Goal: Check status: Check status

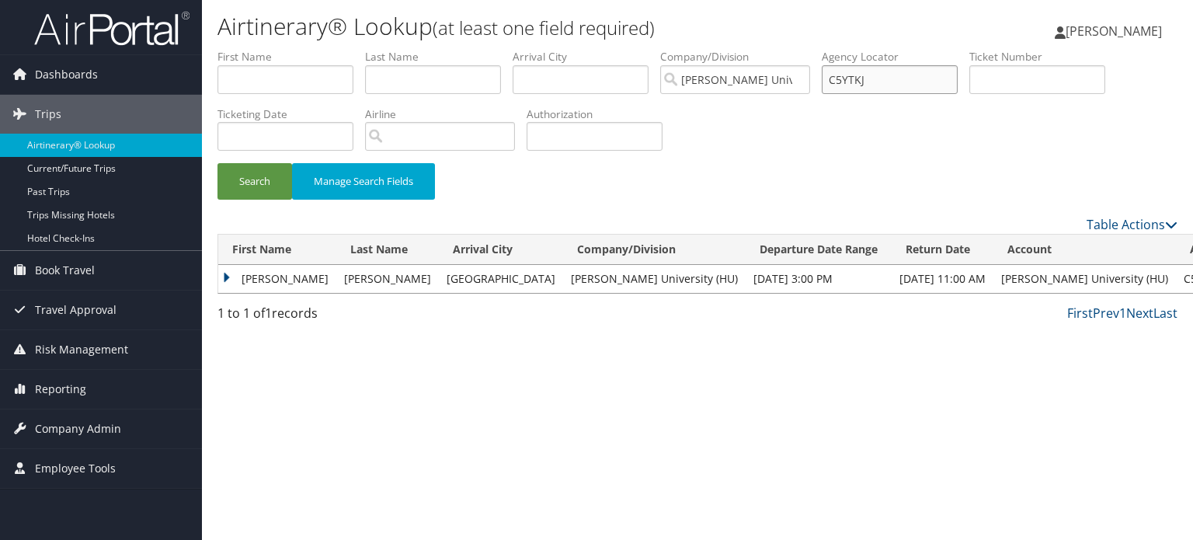
click at [855, 68] on input "C5YTKJ" at bounding box center [890, 79] width 136 height 29
paste input "C4821K"
type input "C4821K"
click at [218, 163] on button "Search" at bounding box center [255, 181] width 75 height 37
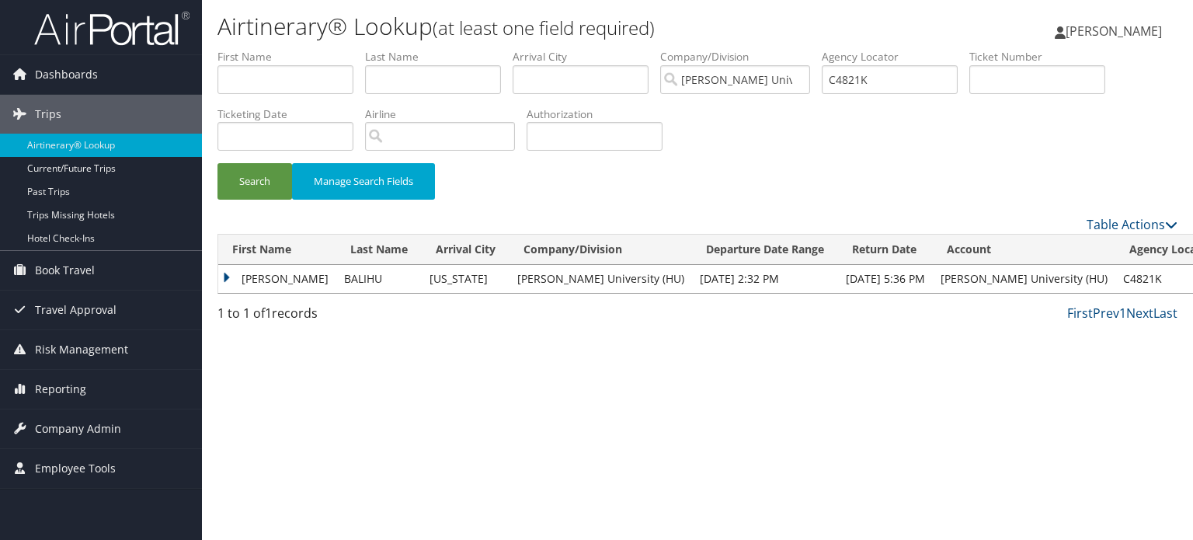
click at [300, 273] on td "LUWAM TSEGAY" at bounding box center [277, 279] width 118 height 28
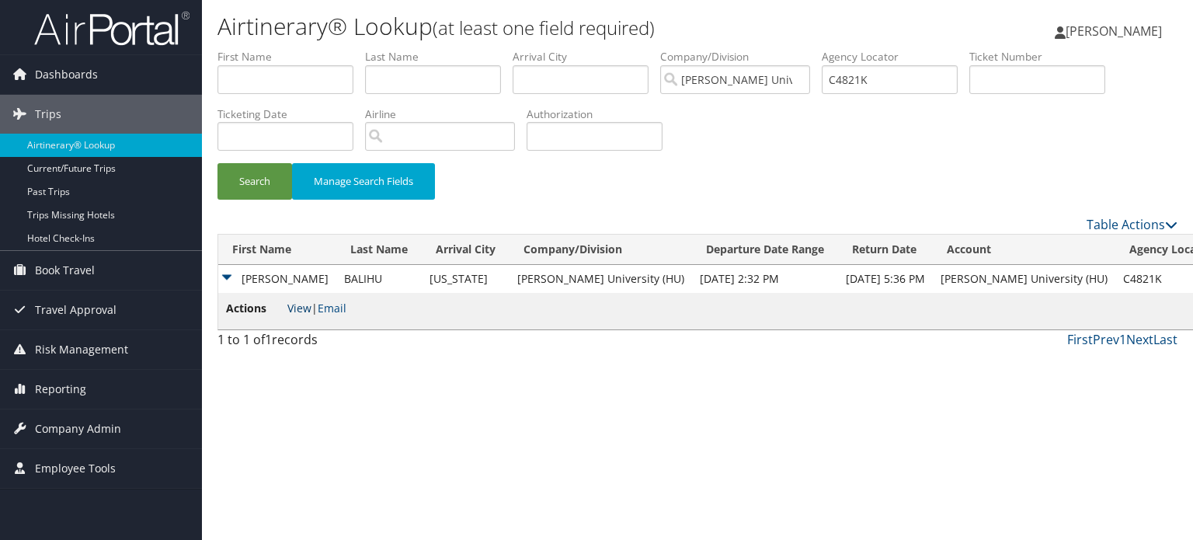
click at [304, 308] on link "View" at bounding box center [299, 308] width 24 height 15
click at [865, 72] on input "C4821K" at bounding box center [890, 79] width 136 height 29
paste input "C5H22H"
type input "C5H22H"
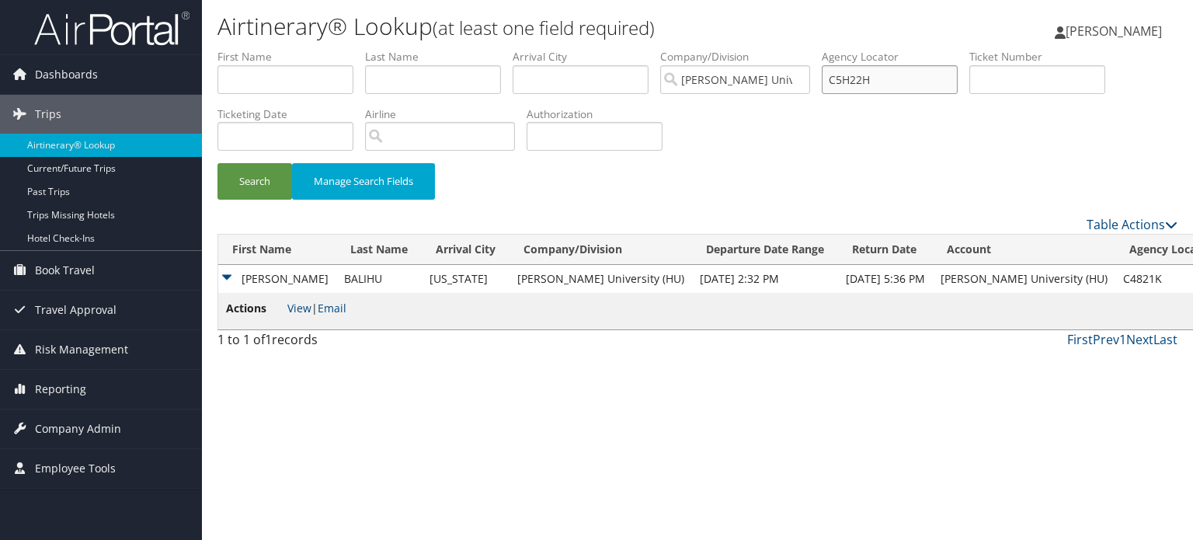
click at [218, 163] on button "Search" at bounding box center [255, 181] width 75 height 37
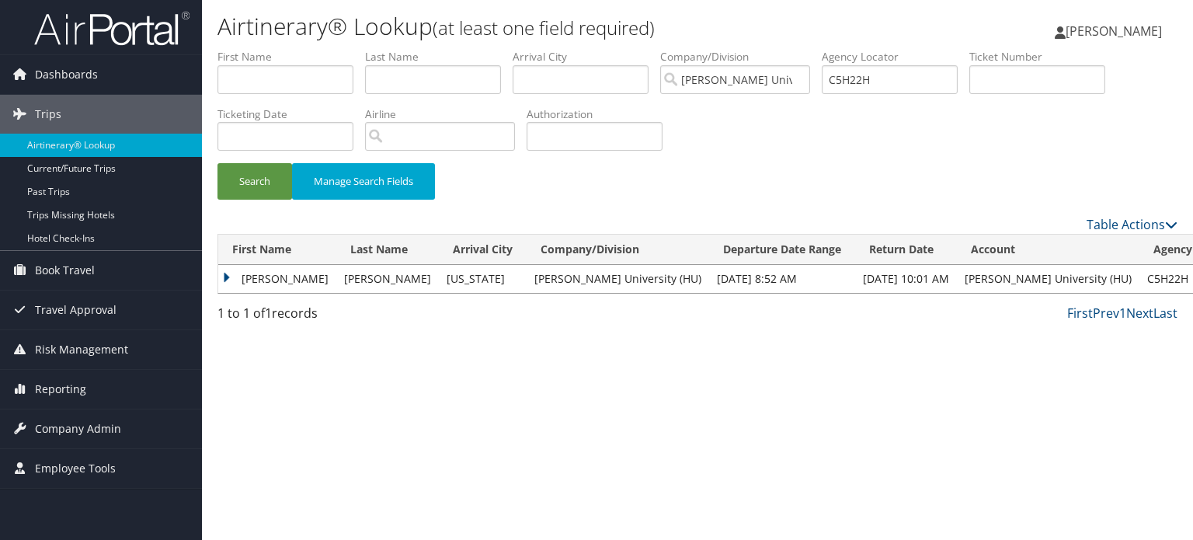
click at [280, 274] on td "ADIN KIYOMI" at bounding box center [277, 279] width 118 height 28
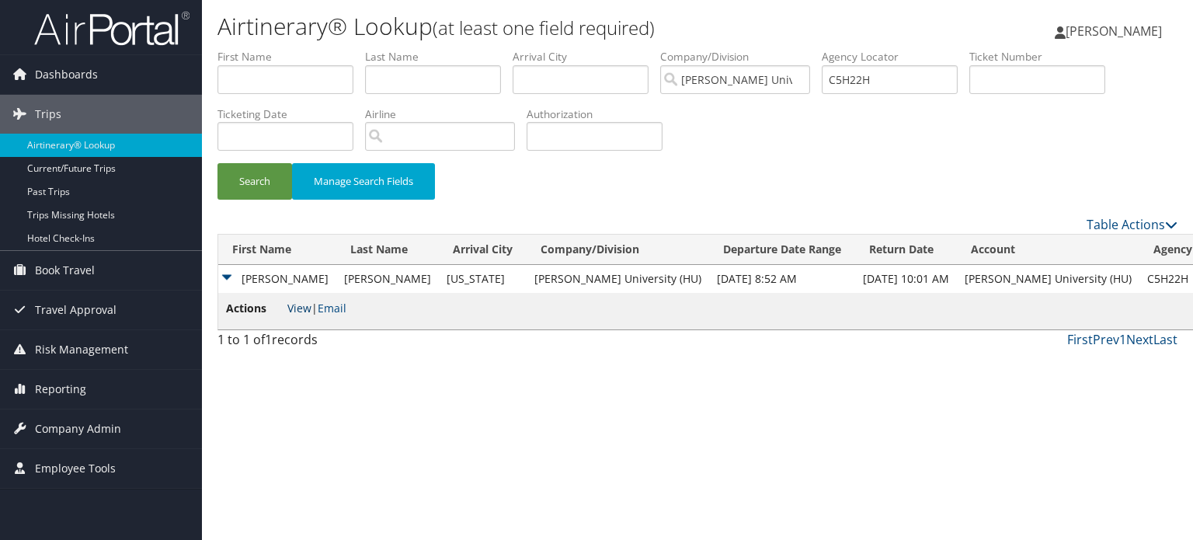
click at [296, 310] on link "View" at bounding box center [299, 308] width 24 height 15
click at [894, 79] on input "C5H22H" at bounding box center [890, 79] width 136 height 29
paste input "C3XMM1"
type input "C3XMM1"
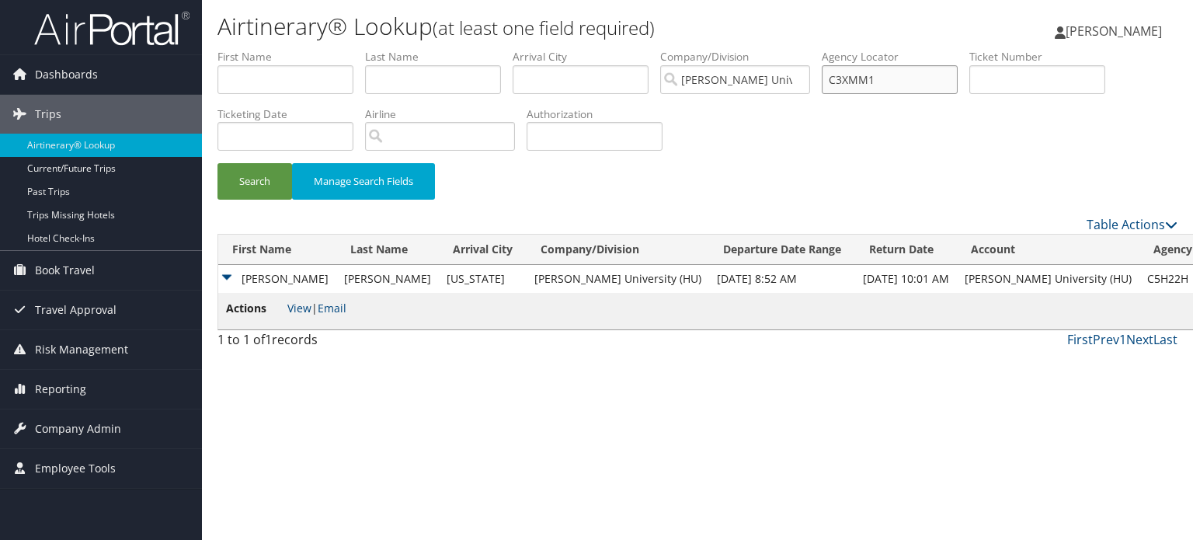
click at [218, 163] on button "Search" at bounding box center [255, 181] width 75 height 37
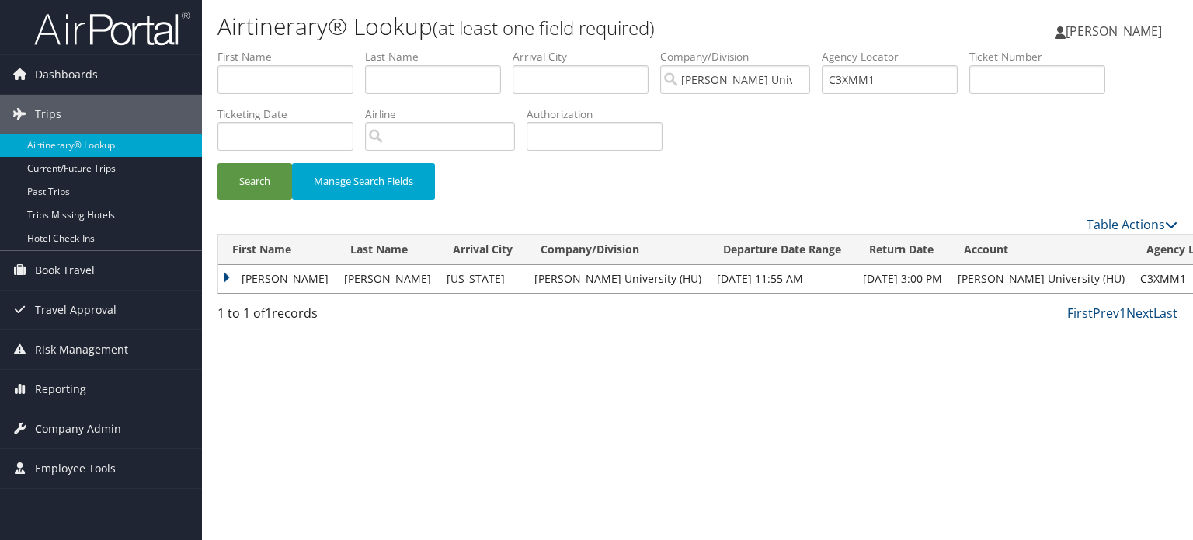
click at [310, 270] on td "GRACE CAROLINE" at bounding box center [277, 279] width 118 height 28
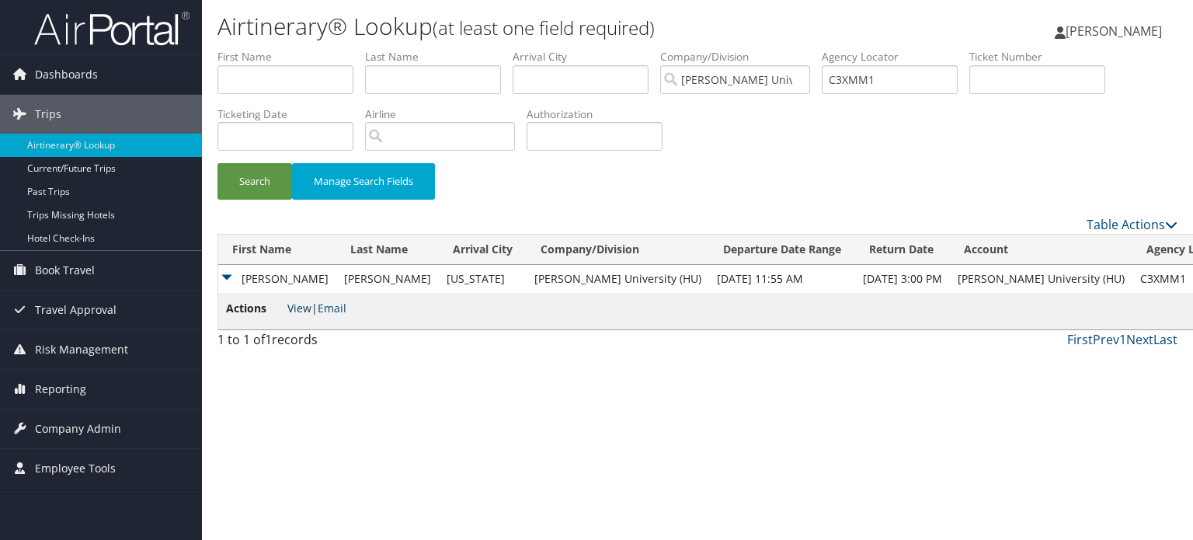
click at [308, 307] on link "View" at bounding box center [299, 308] width 24 height 15
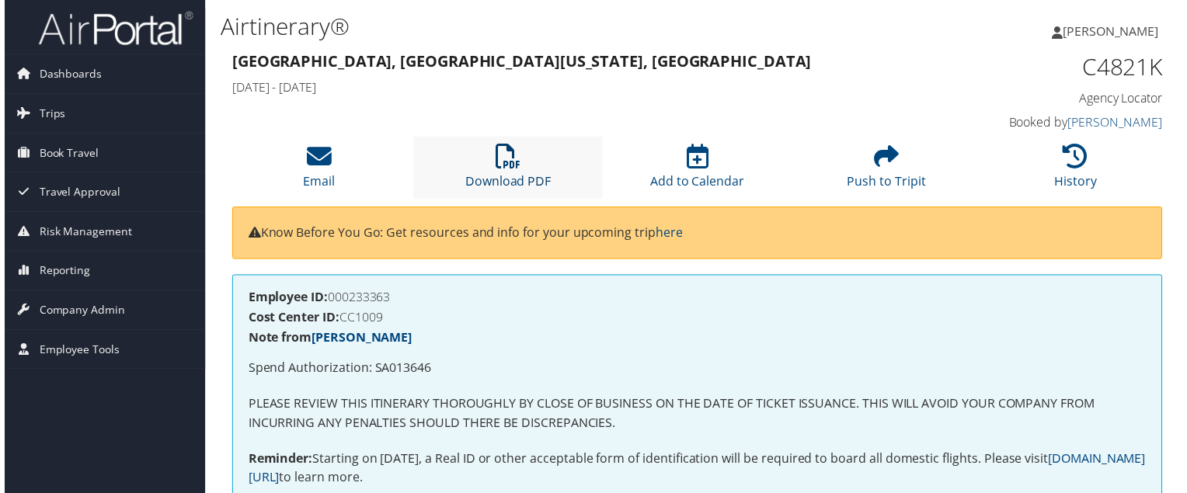
click at [507, 169] on icon at bounding box center [507, 157] width 25 height 25
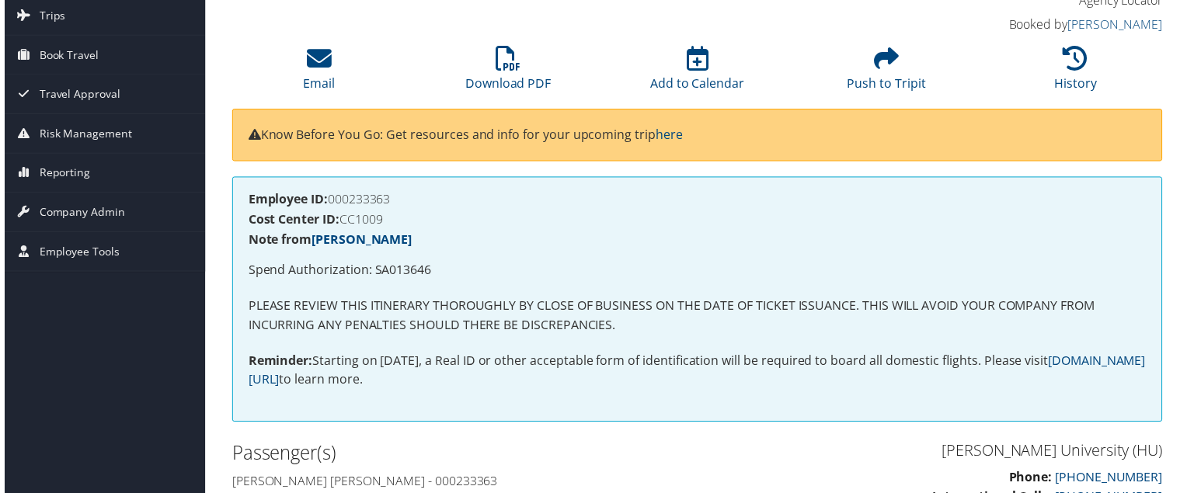
scroll to position [96, 0]
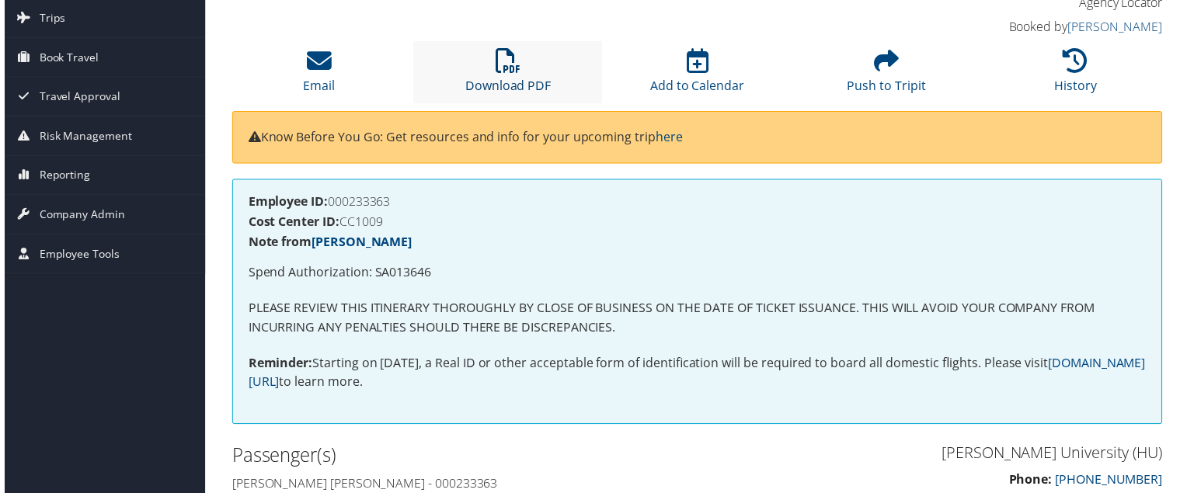
click at [495, 71] on icon at bounding box center [507, 61] width 25 height 25
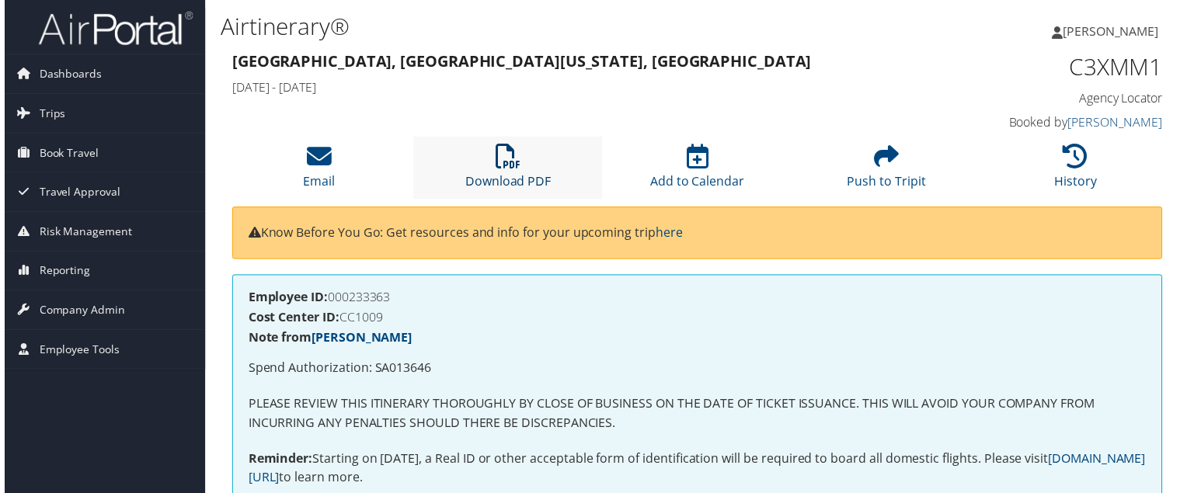
click at [507, 158] on icon at bounding box center [507, 157] width 25 height 25
